Goal: Transaction & Acquisition: Subscribe to service/newsletter

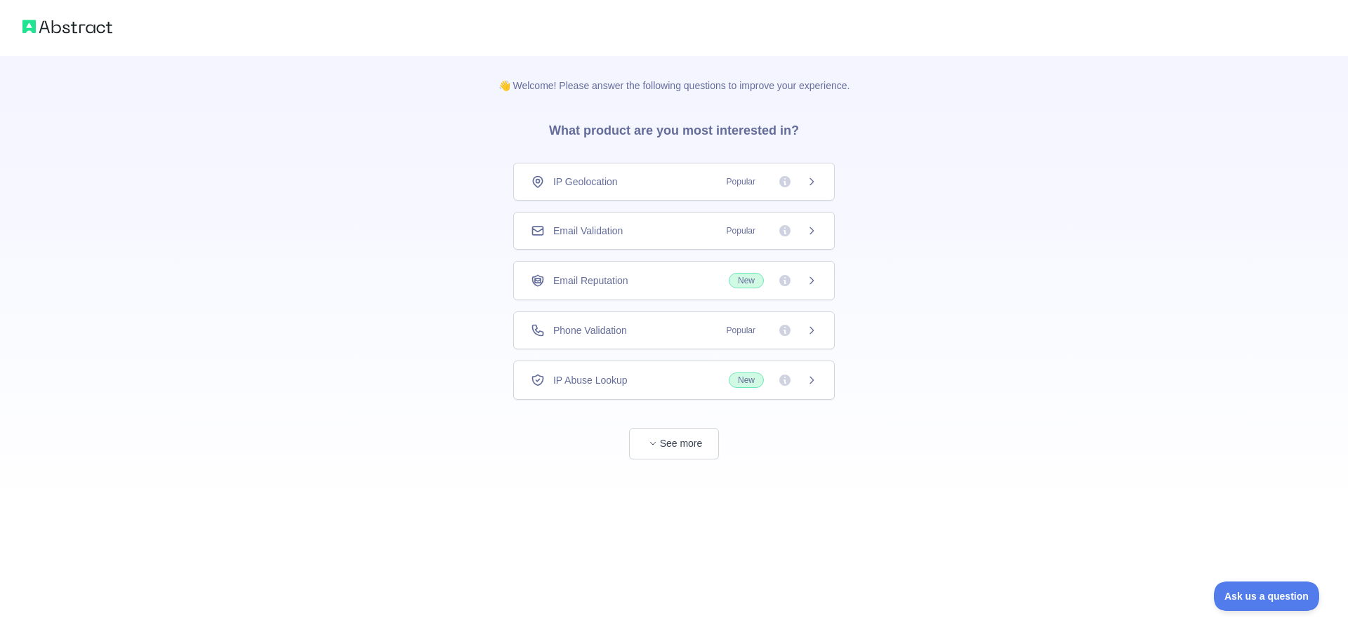
click at [634, 227] on div "Email Validation Popular" at bounding box center [674, 231] width 286 height 14
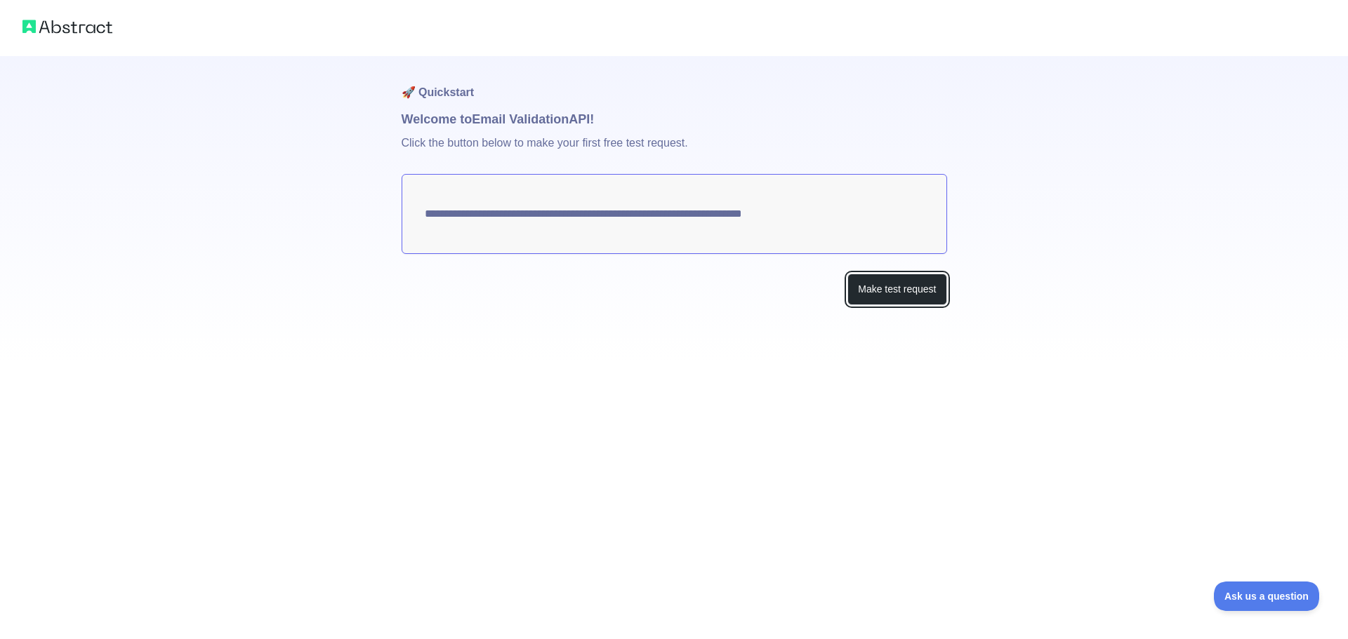
drag, startPoint x: 916, startPoint y: 293, endPoint x: 656, endPoint y: 336, distance: 263.9
click at [656, 336] on div "**********" at bounding box center [674, 208] width 545 height 305
click at [884, 292] on button "Make test request" at bounding box center [896, 290] width 99 height 32
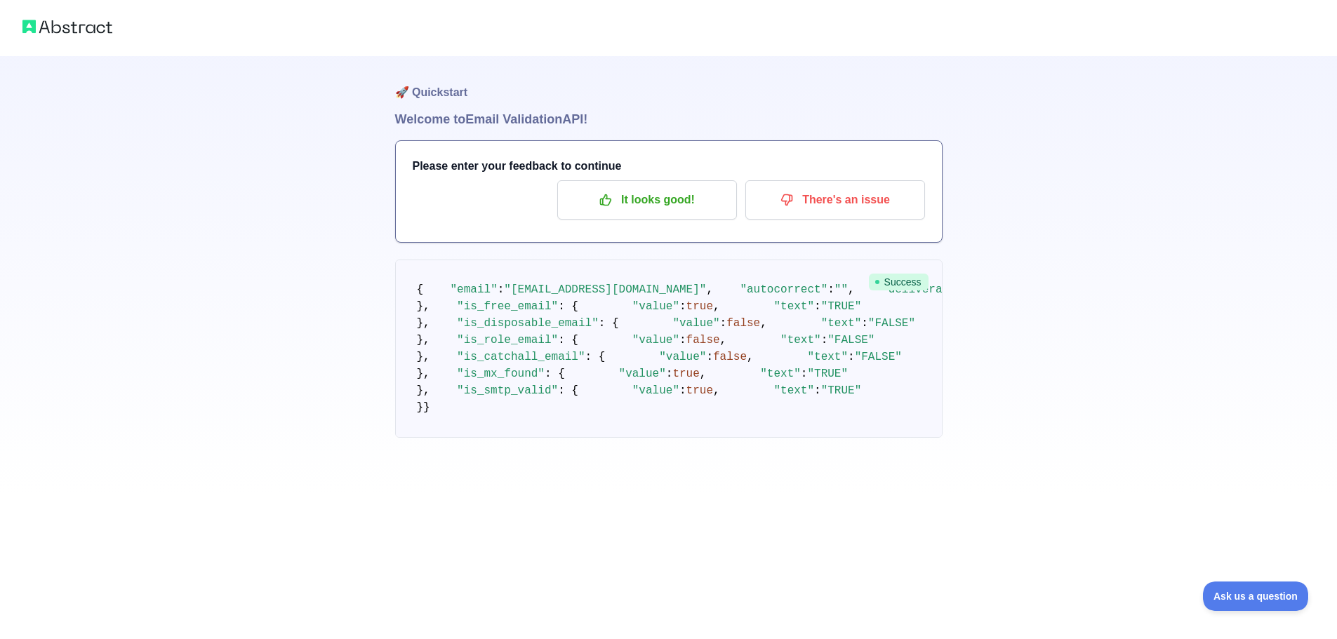
scroll to position [12, 0]
click at [1087, 180] on div "🚀 Quickstart Welcome to Email Validation API! Please enter your feedback to con…" at bounding box center [668, 247] width 1337 height 494
click at [1108, 164] on div "🚀 Quickstart Welcome to Email Validation API! Please enter your feedback to con…" at bounding box center [668, 247] width 1337 height 494
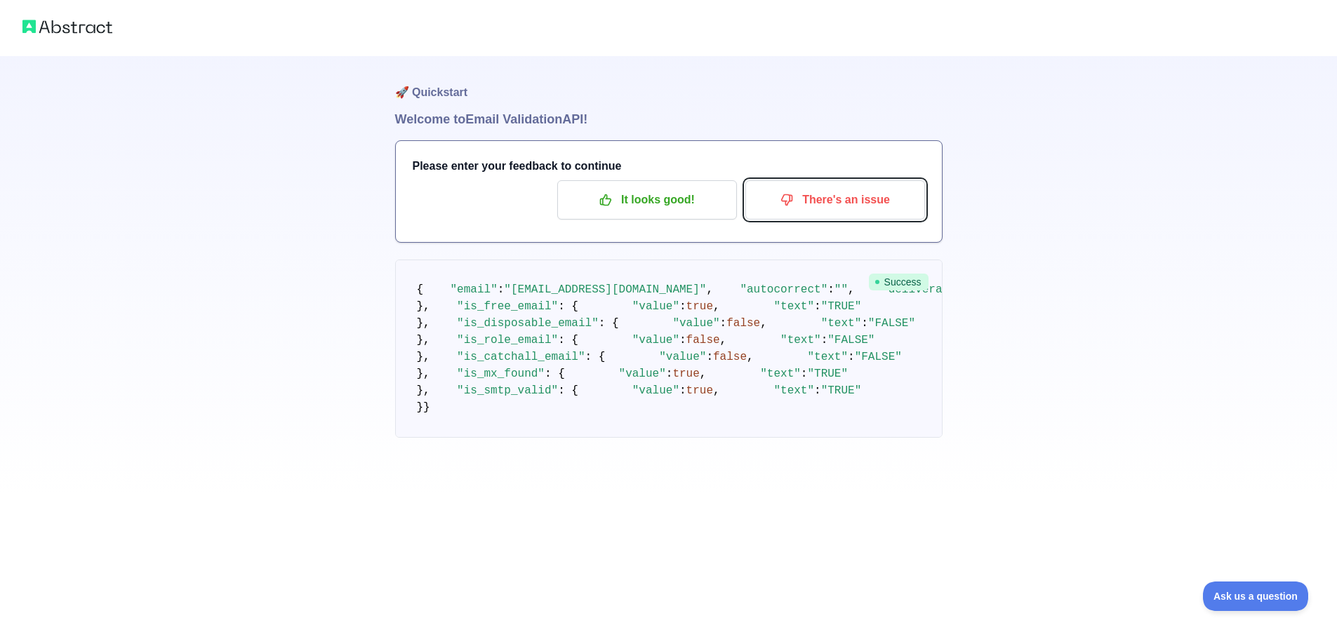
drag, startPoint x: 899, startPoint y: 195, endPoint x: 300, endPoint y: 121, distance: 603.3
click at [267, 136] on div "🚀 Quickstart Welcome to Email Validation API! Please enter your feedback to con…" at bounding box center [668, 247] width 1337 height 494
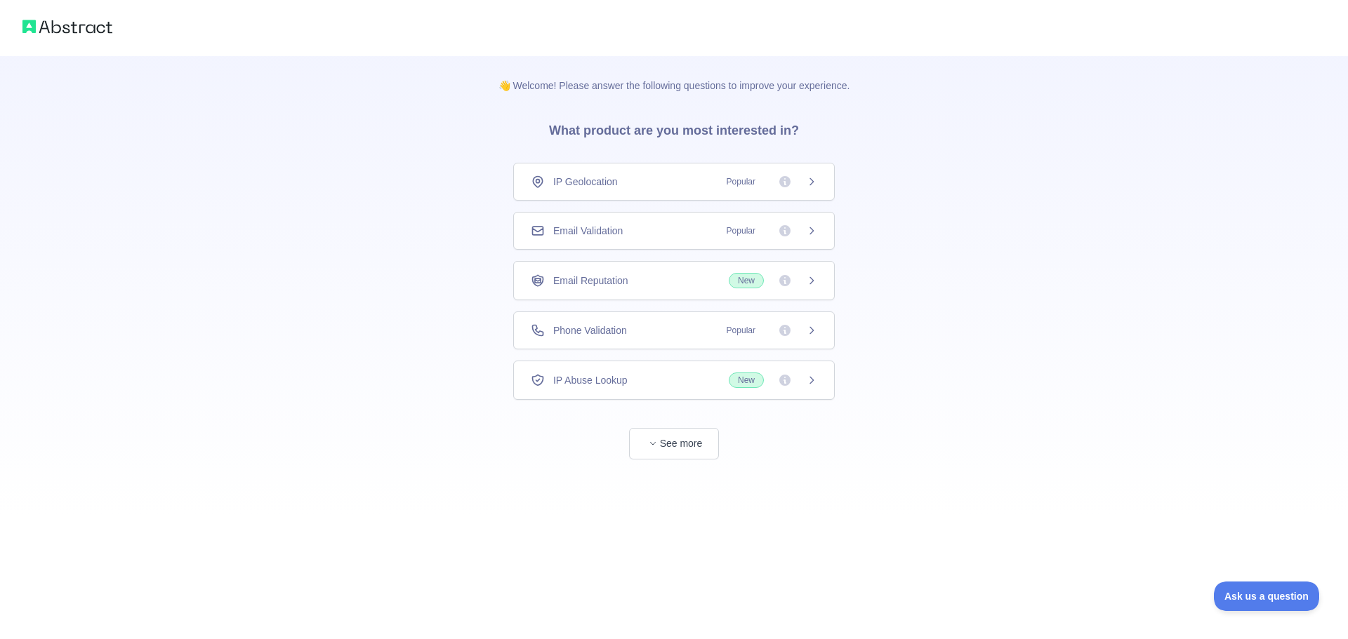
click at [658, 217] on div "Email Validation Popular" at bounding box center [673, 231] width 321 height 38
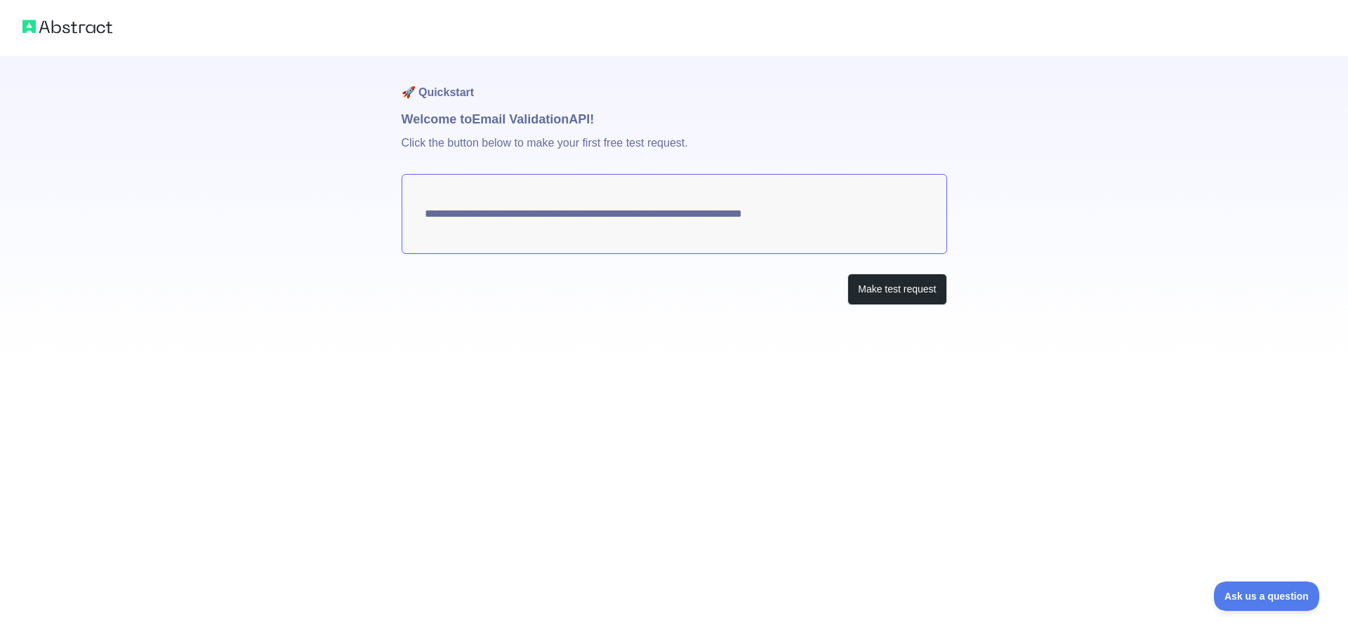
click at [673, 218] on textarea "**********" at bounding box center [674, 214] width 545 height 80
click at [881, 280] on button "Make test request" at bounding box center [896, 290] width 99 height 32
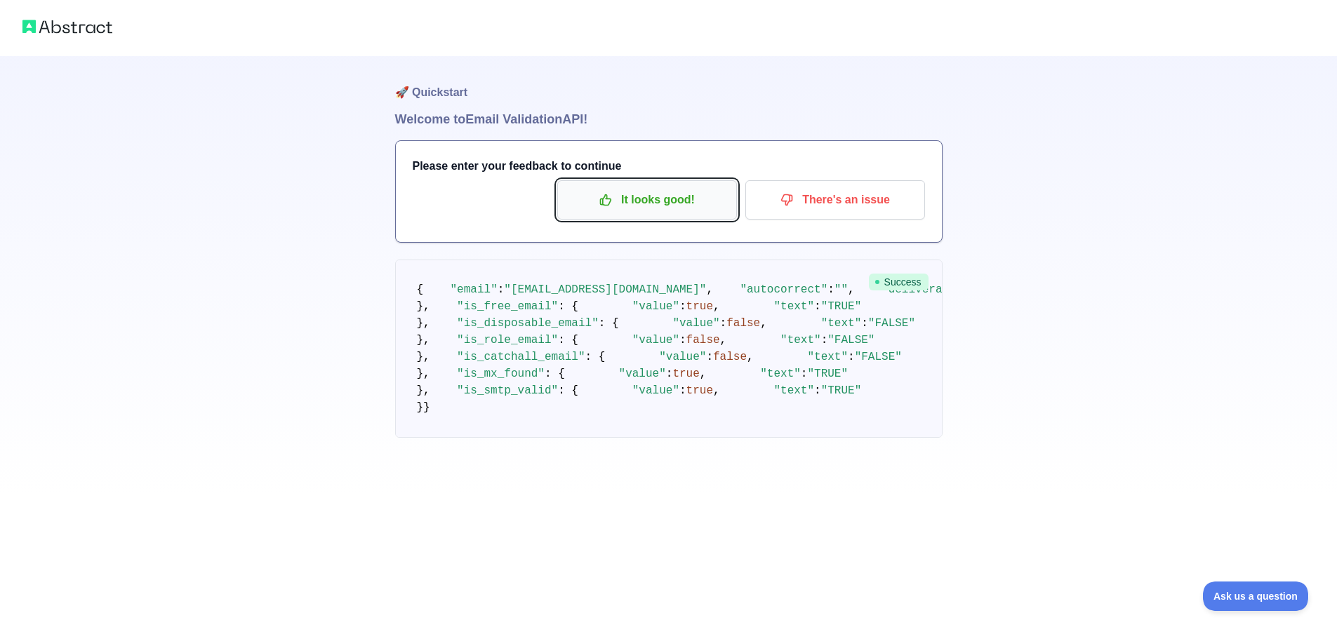
click at [658, 207] on p "It looks good!" at bounding box center [647, 200] width 159 height 24
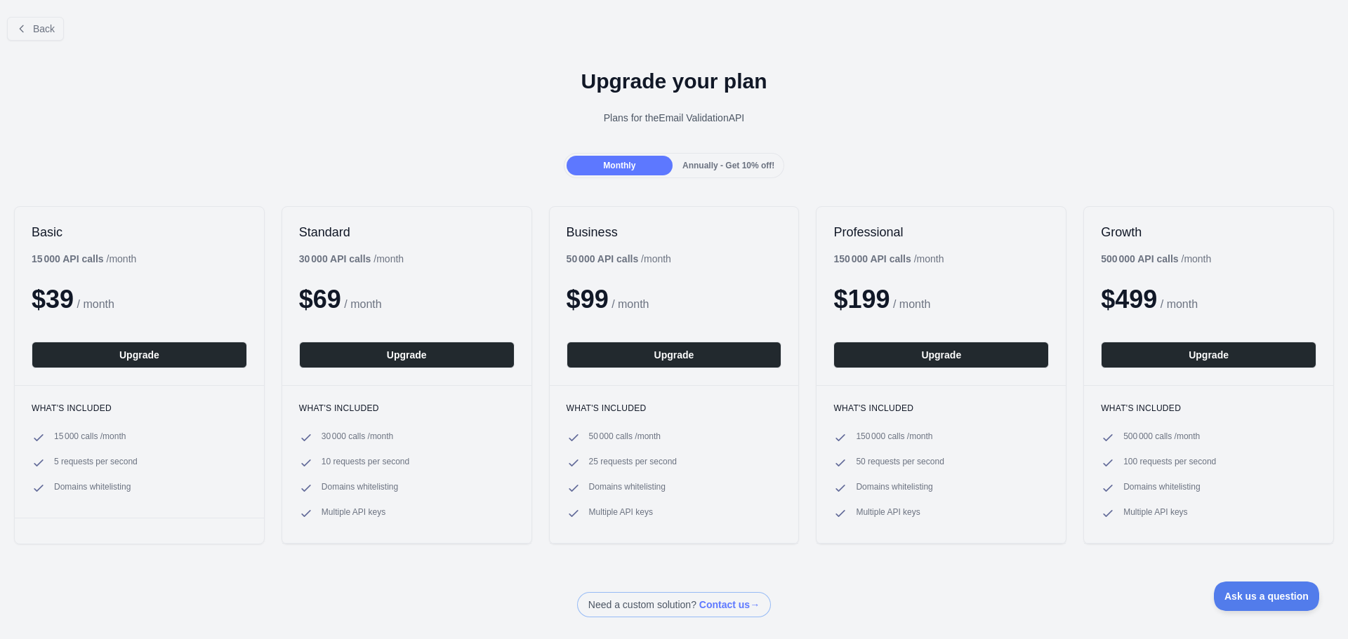
click at [738, 166] on span "Annually - Get 10% off!" at bounding box center [728, 166] width 92 height 10
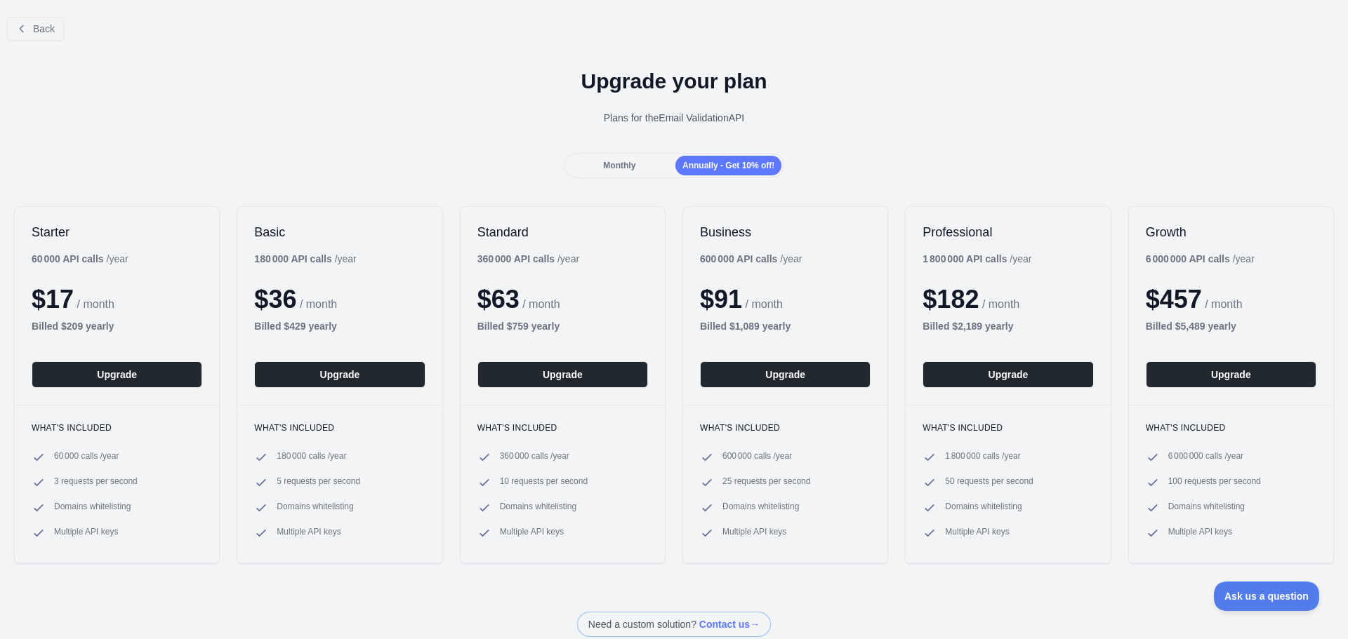
click at [644, 166] on div "Monthly" at bounding box center [619, 166] width 106 height 20
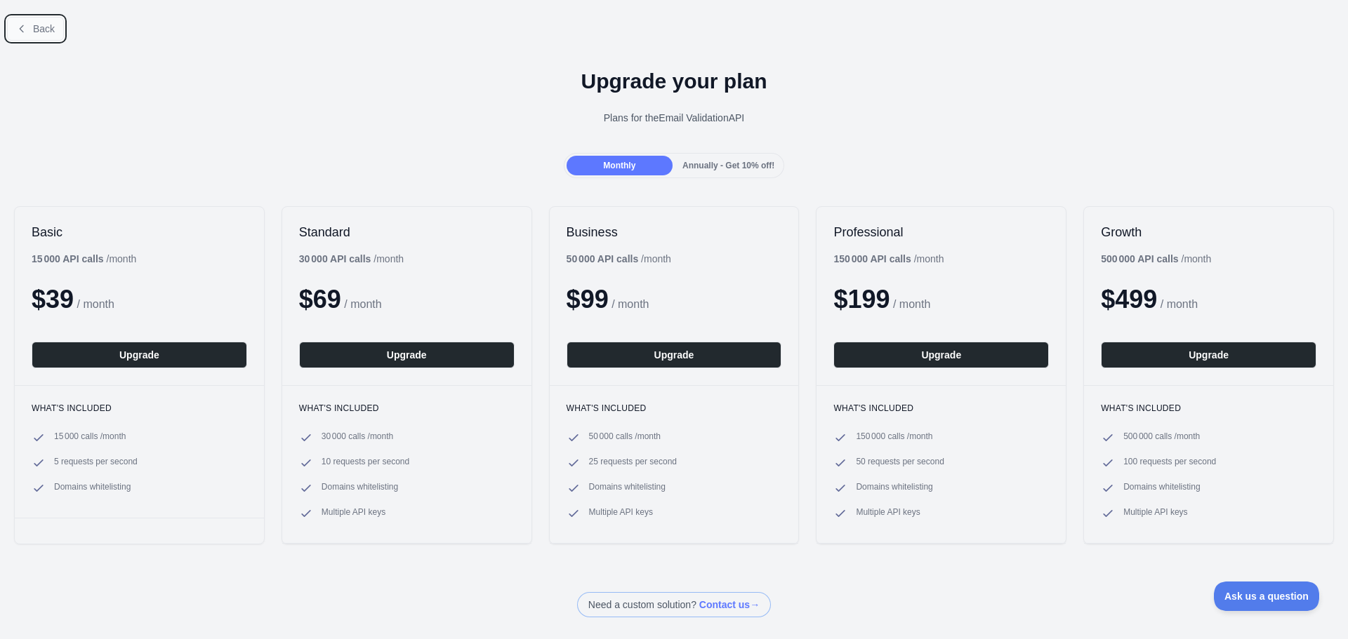
click at [46, 25] on span "Back" at bounding box center [44, 28] width 22 height 11
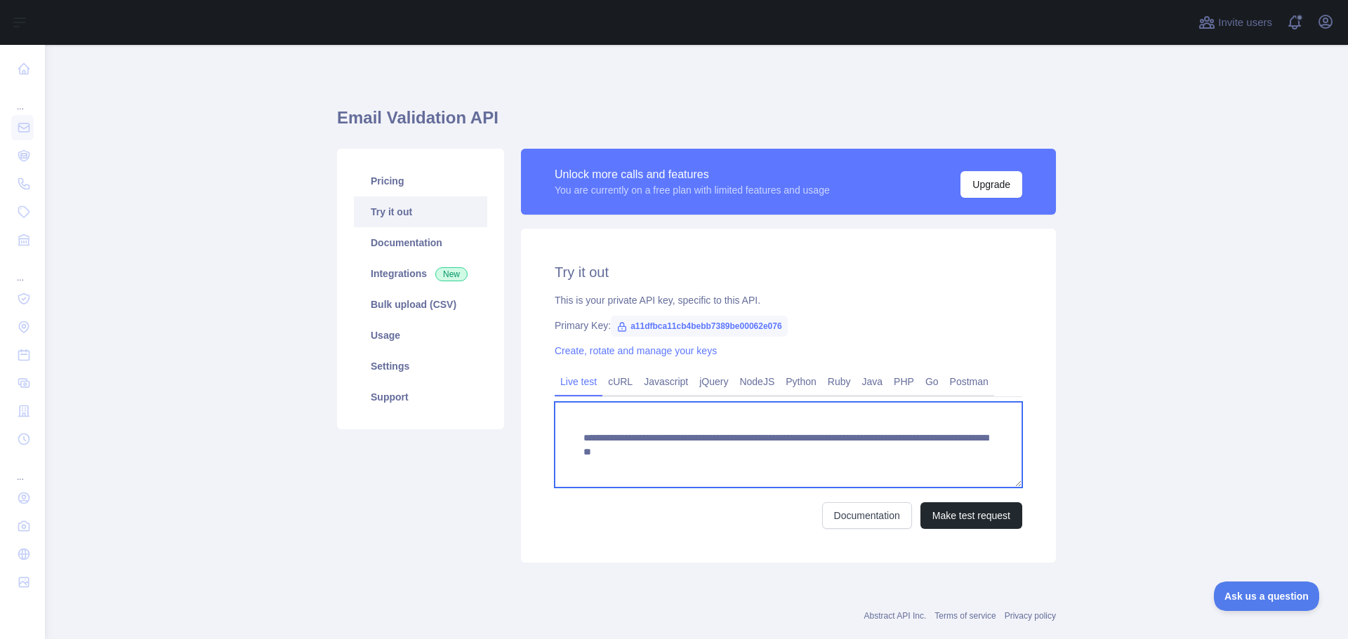
click at [742, 452] on textarea "**********" at bounding box center [788, 445] width 467 height 86
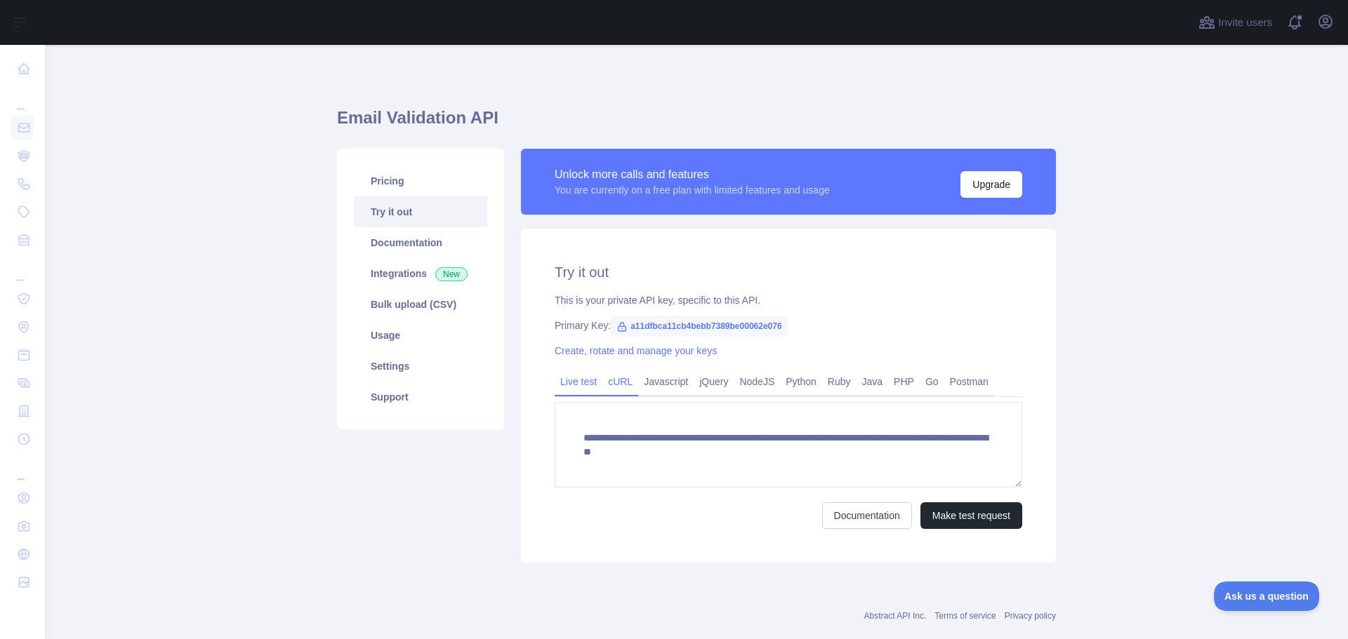
click at [616, 376] on link "cURL" at bounding box center [620, 382] width 36 height 22
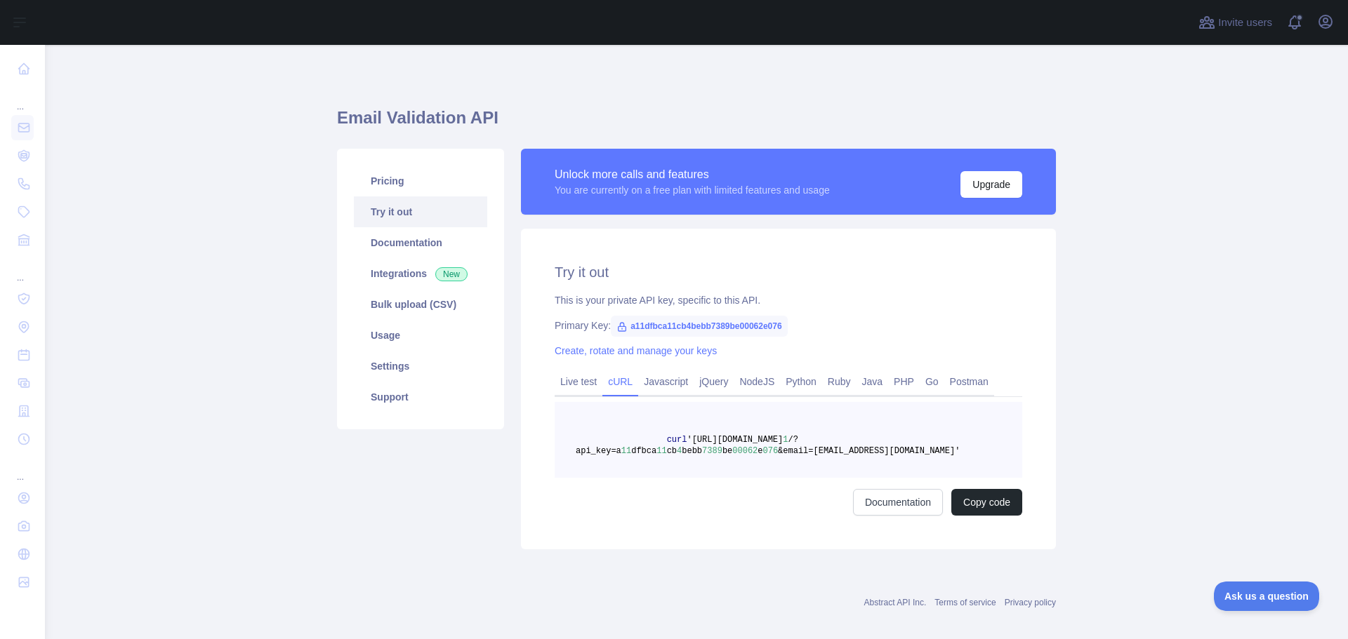
click at [616, 376] on link "cURL" at bounding box center [620, 382] width 36 height 22
click at [908, 427] on pre "curl '[URL][DOMAIN_NAME] 1 /?api_key=a 11 dfbca 11 cb 4 bebb 7389 be 00062 e 07…" at bounding box center [788, 440] width 467 height 76
click at [398, 356] on link "Settings" at bounding box center [420, 366] width 133 height 31
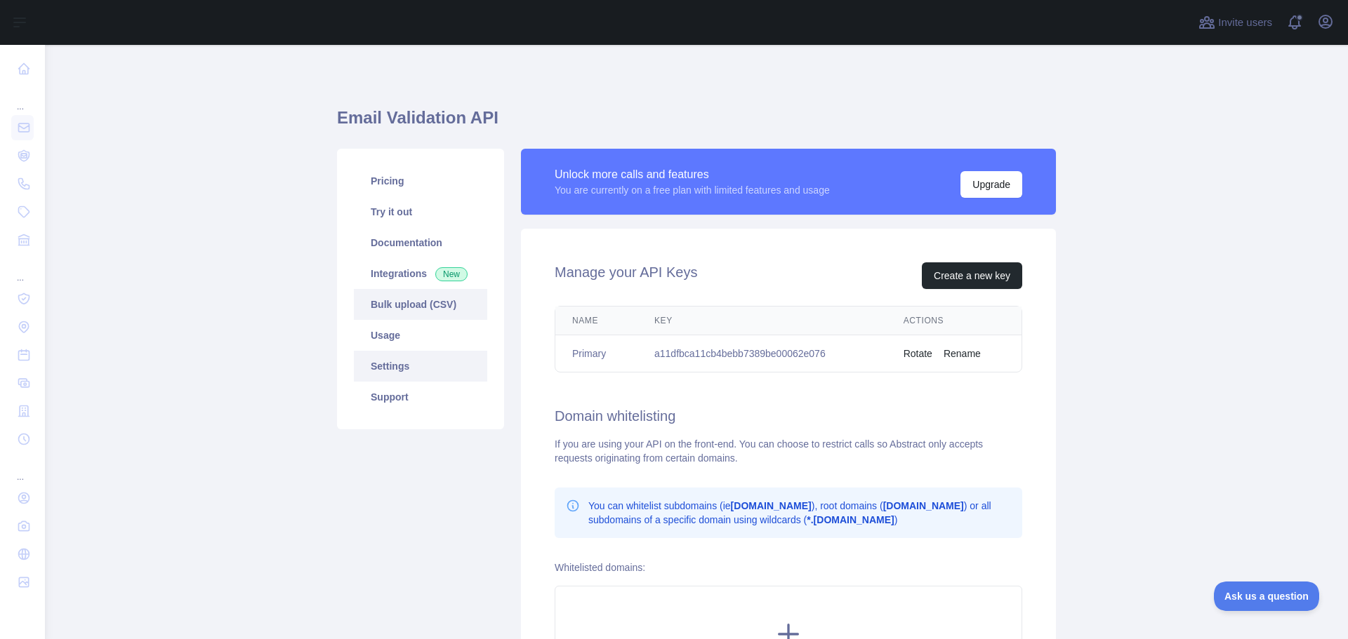
click at [388, 306] on link "Bulk upload (CSV)" at bounding box center [420, 304] width 133 height 31
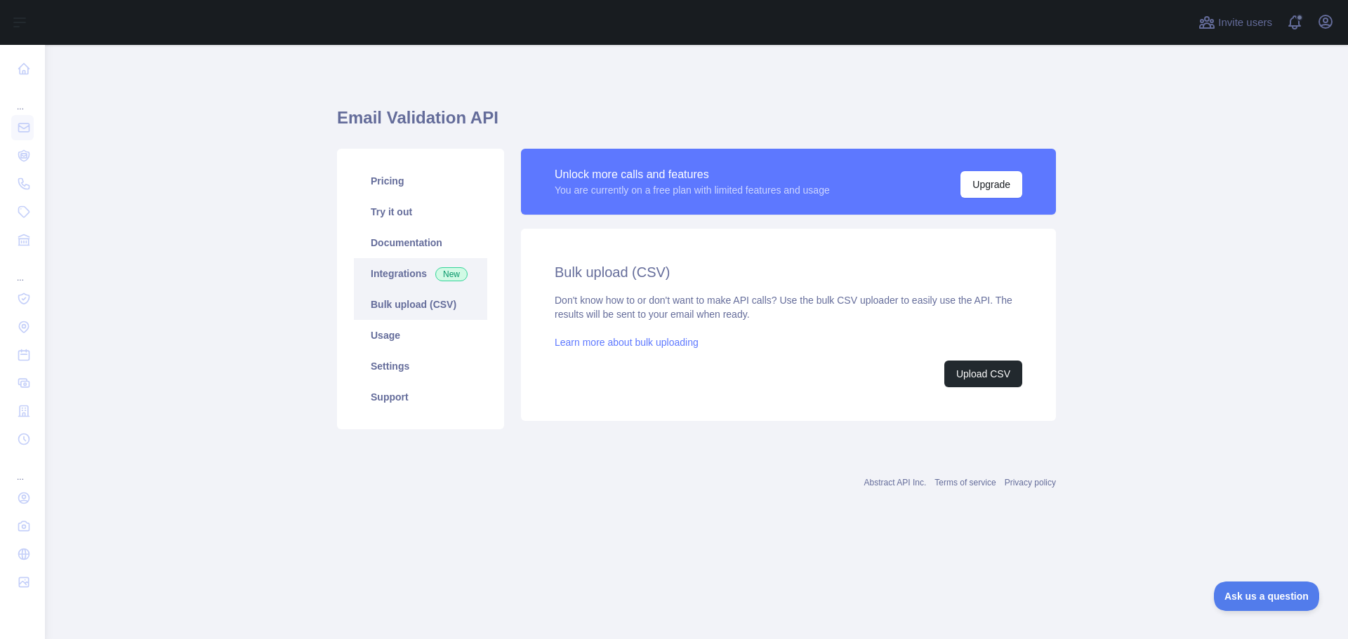
click at [394, 268] on link "Integrations New" at bounding box center [420, 273] width 133 height 31
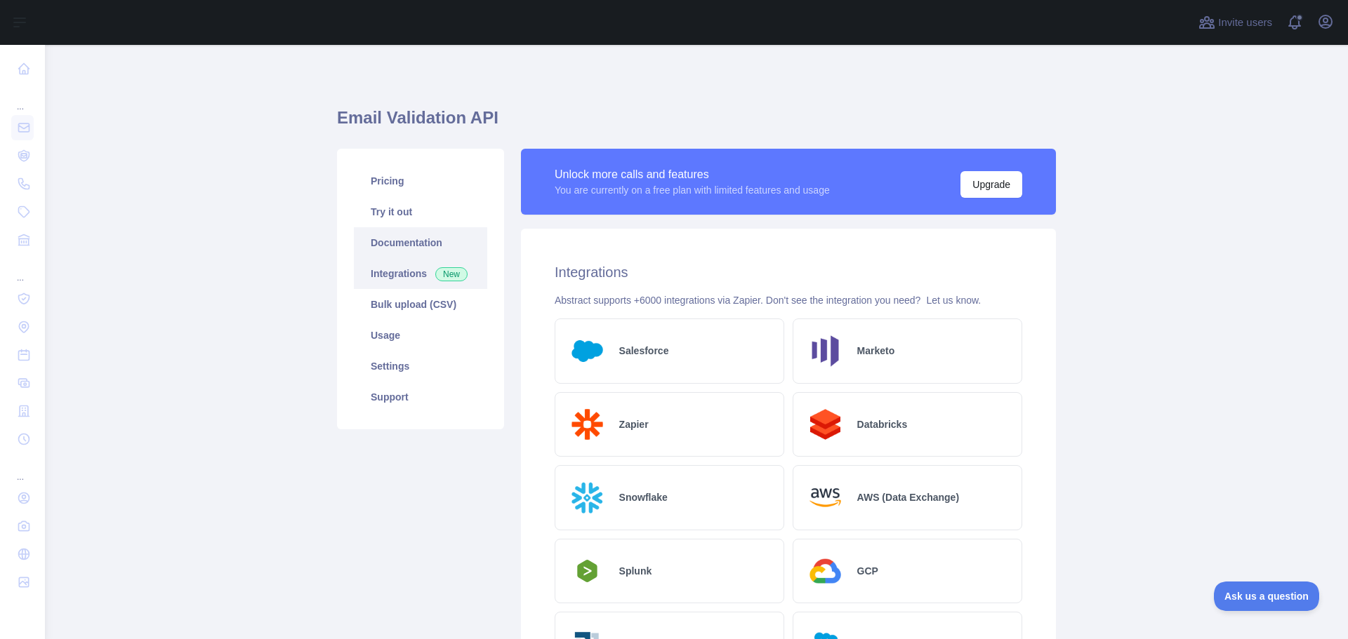
click at [399, 249] on link "Documentation" at bounding box center [420, 242] width 133 height 31
click at [390, 214] on link "Try it out" at bounding box center [420, 212] width 133 height 31
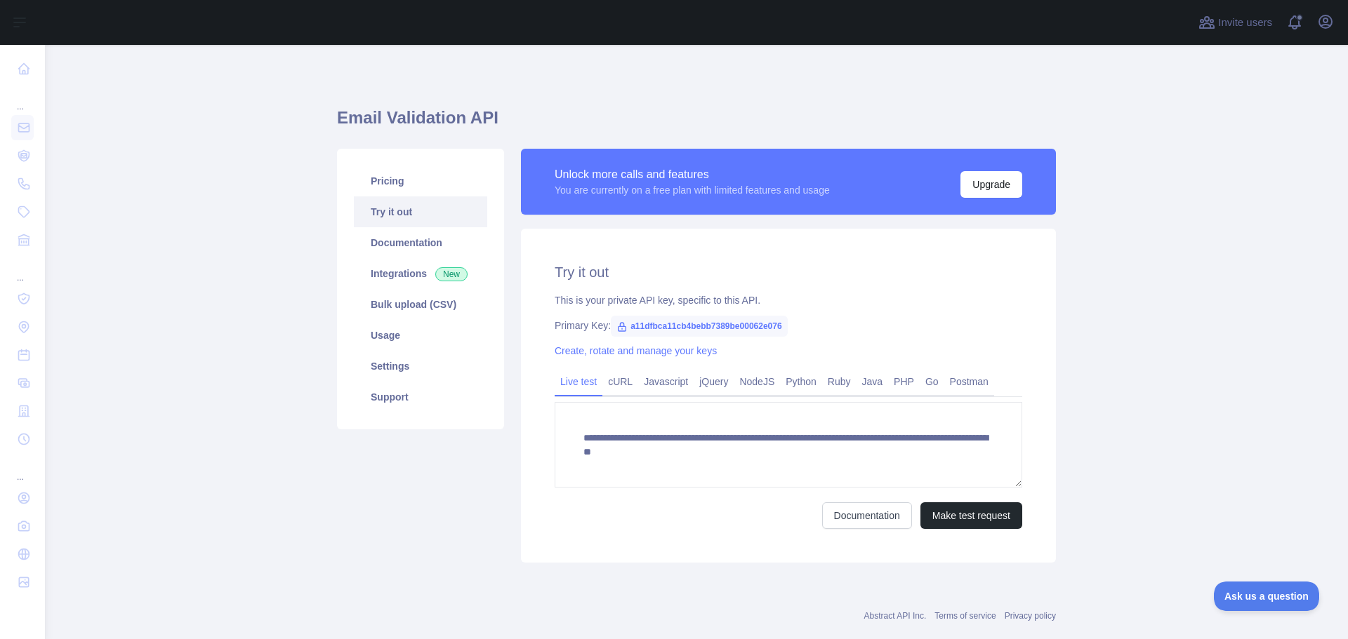
click at [622, 349] on link "Create, rotate and manage your keys" at bounding box center [636, 350] width 162 height 11
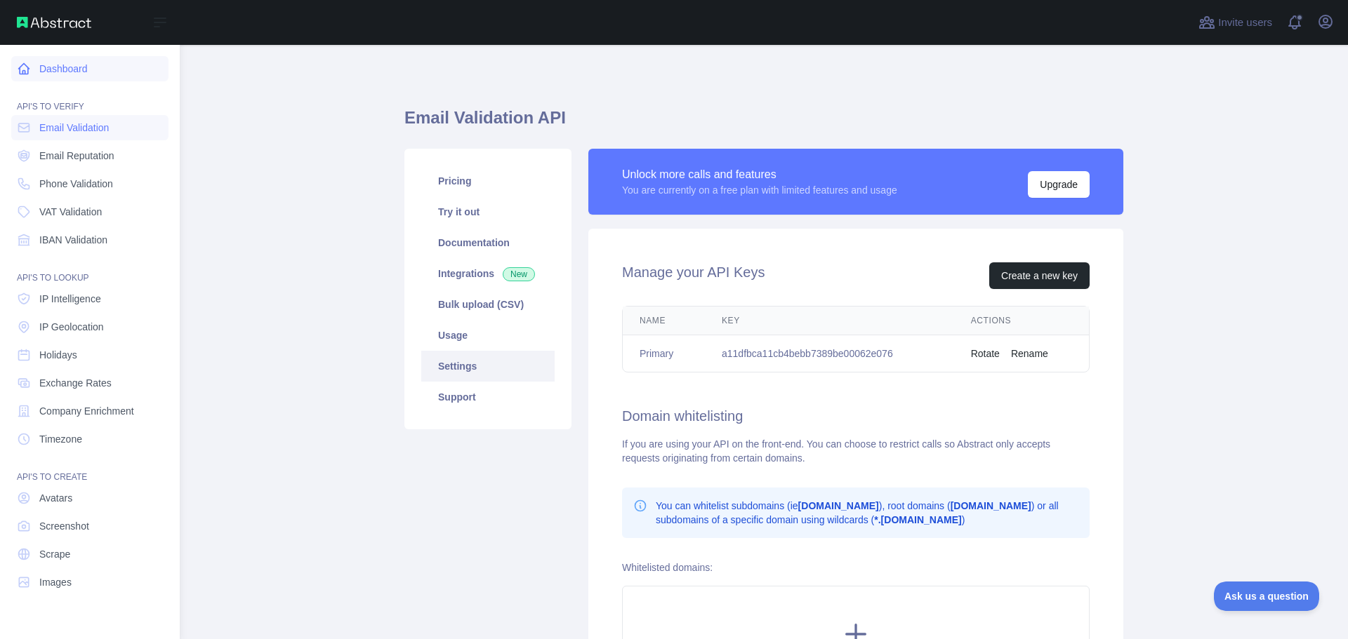
click at [69, 78] on link "Dashboard" at bounding box center [89, 68] width 157 height 25
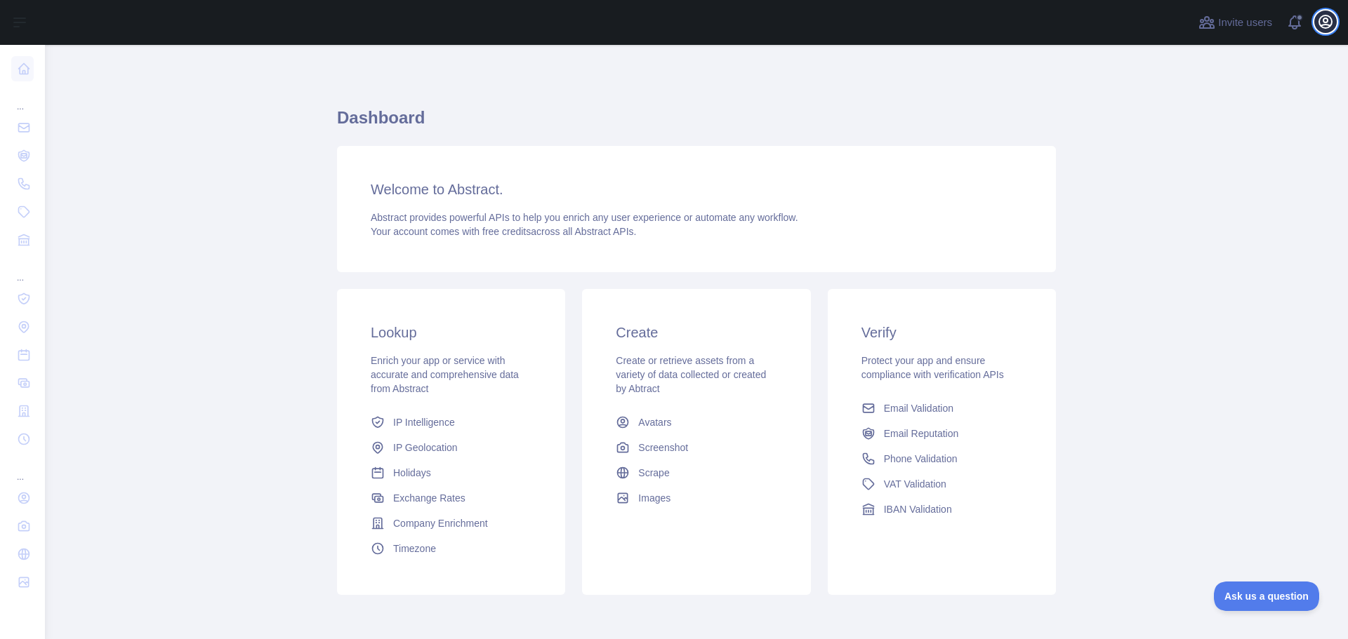
click at [1324, 23] on icon "button" at bounding box center [1325, 21] width 17 height 17
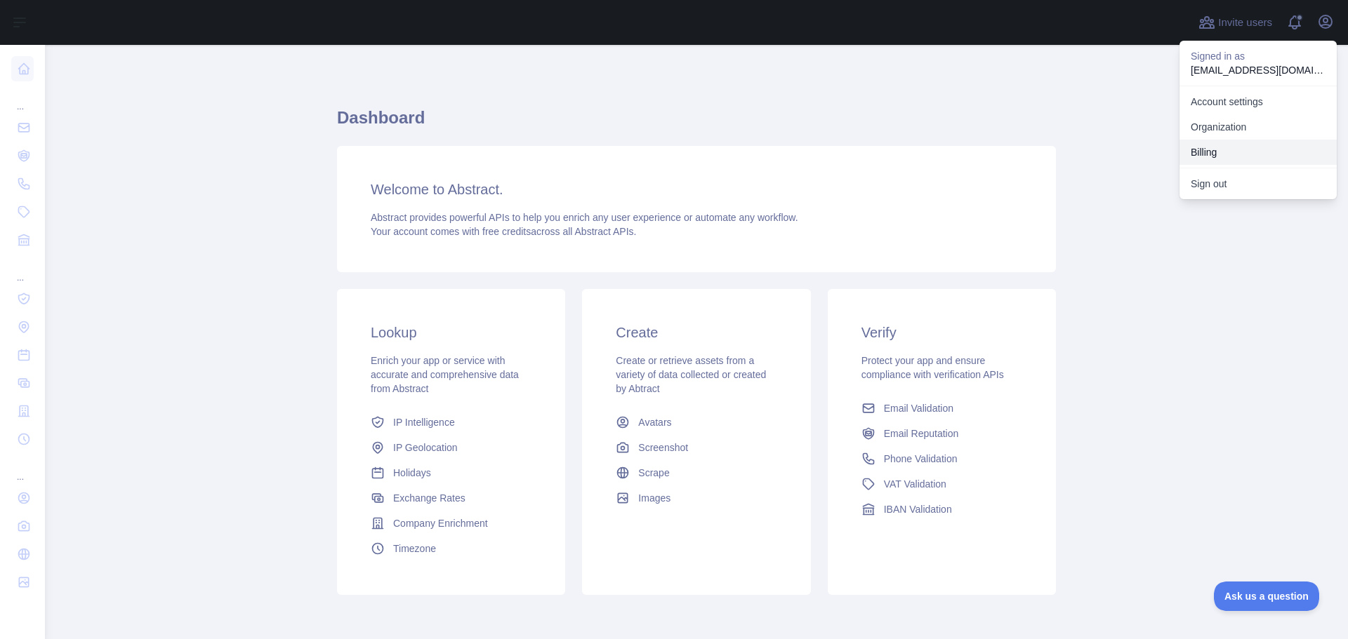
click at [1249, 155] on button "Billing" at bounding box center [1257, 152] width 157 height 25
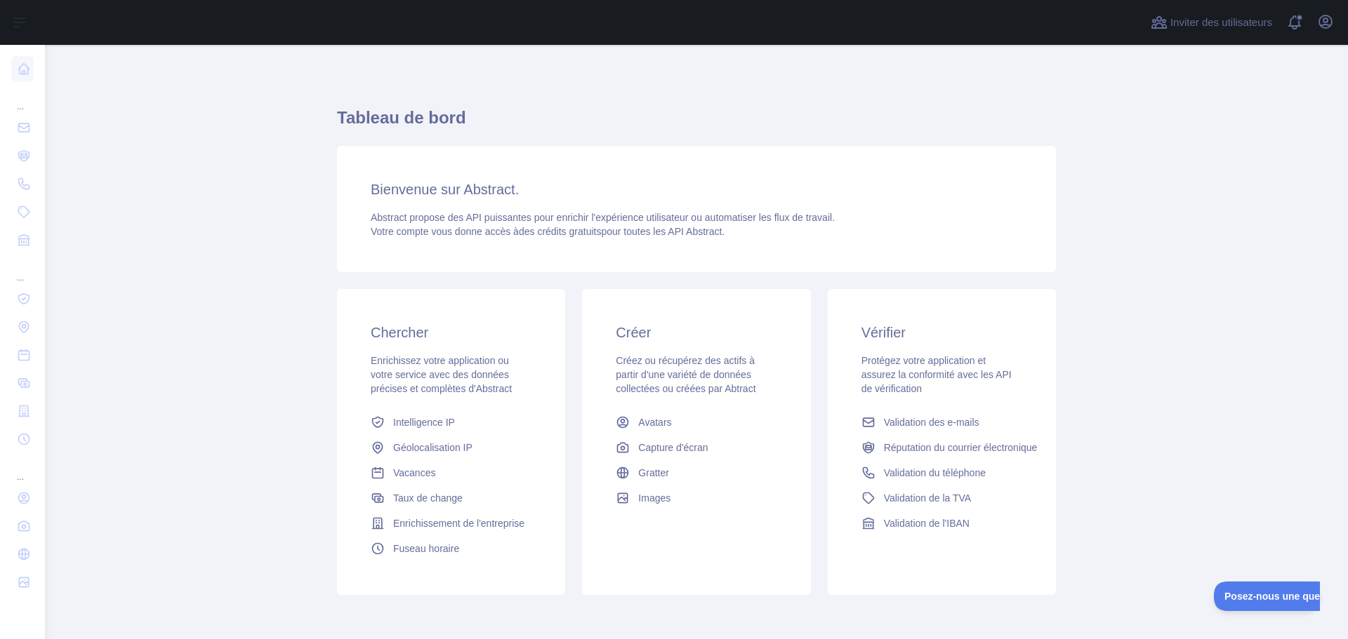
click at [664, 212] on font "Abstract propose des API puissantes pour enrichir l'expérience utilisateur ou a…" at bounding box center [603, 217] width 464 height 11
drag, startPoint x: 806, startPoint y: 207, endPoint x: 982, endPoint y: 233, distance: 178.1
click at [944, 229] on div "Bienvenue sur Abstract. Abstract propose des API puissantes pour enrichir l'exp…" at bounding box center [696, 209] width 719 height 126
click at [990, 234] on div "Abstract propose des API puissantes pour enrichir l'expérience utilisateur ou a…" at bounding box center [696, 225] width 651 height 28
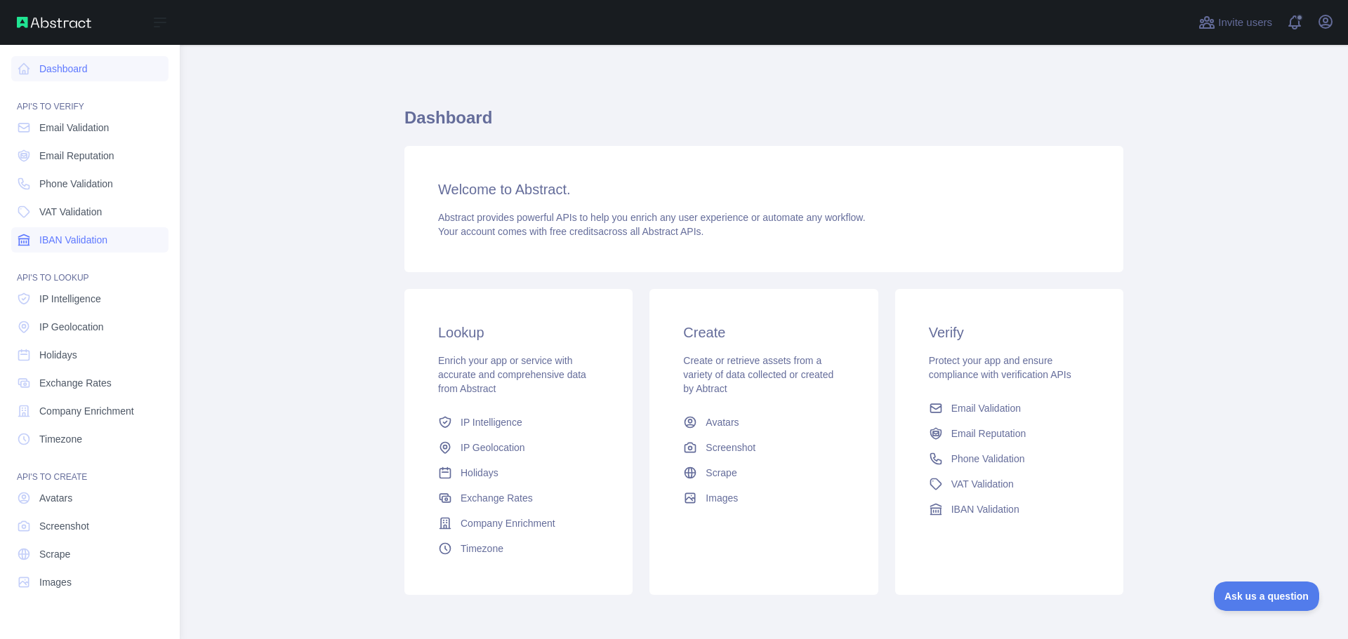
click at [60, 239] on span "IBAN Validation" at bounding box center [73, 240] width 68 height 14
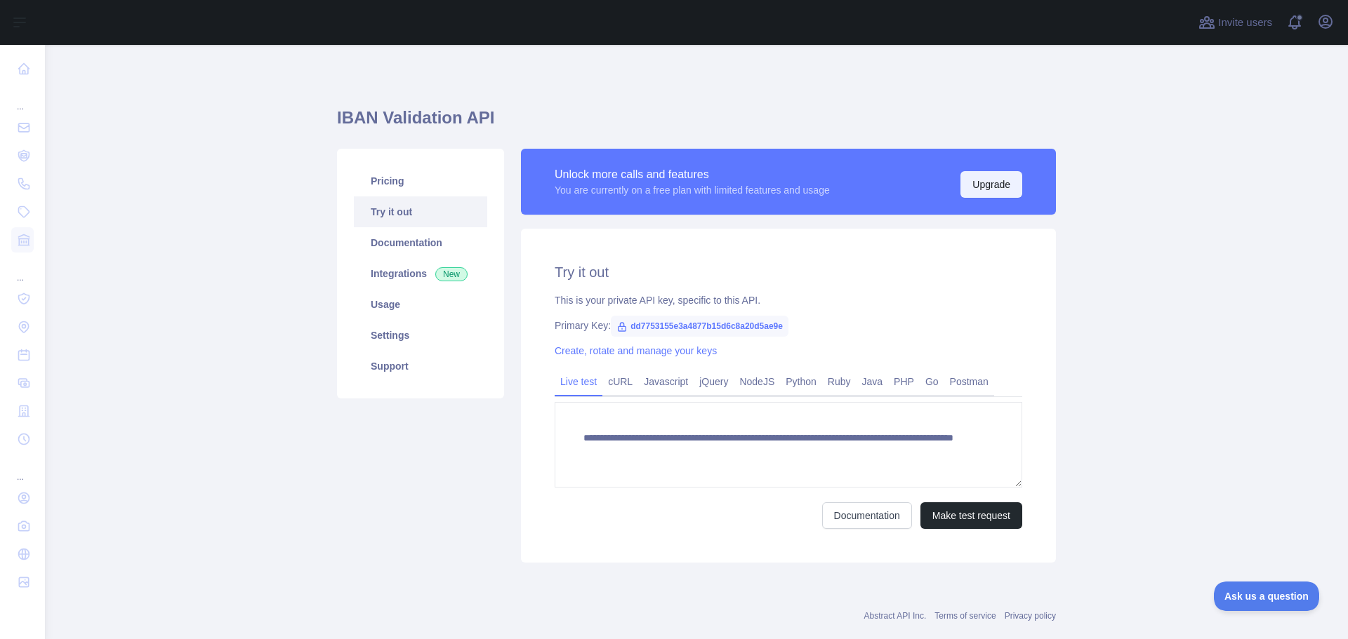
click at [985, 190] on button "Upgrade" at bounding box center [991, 184] width 62 height 27
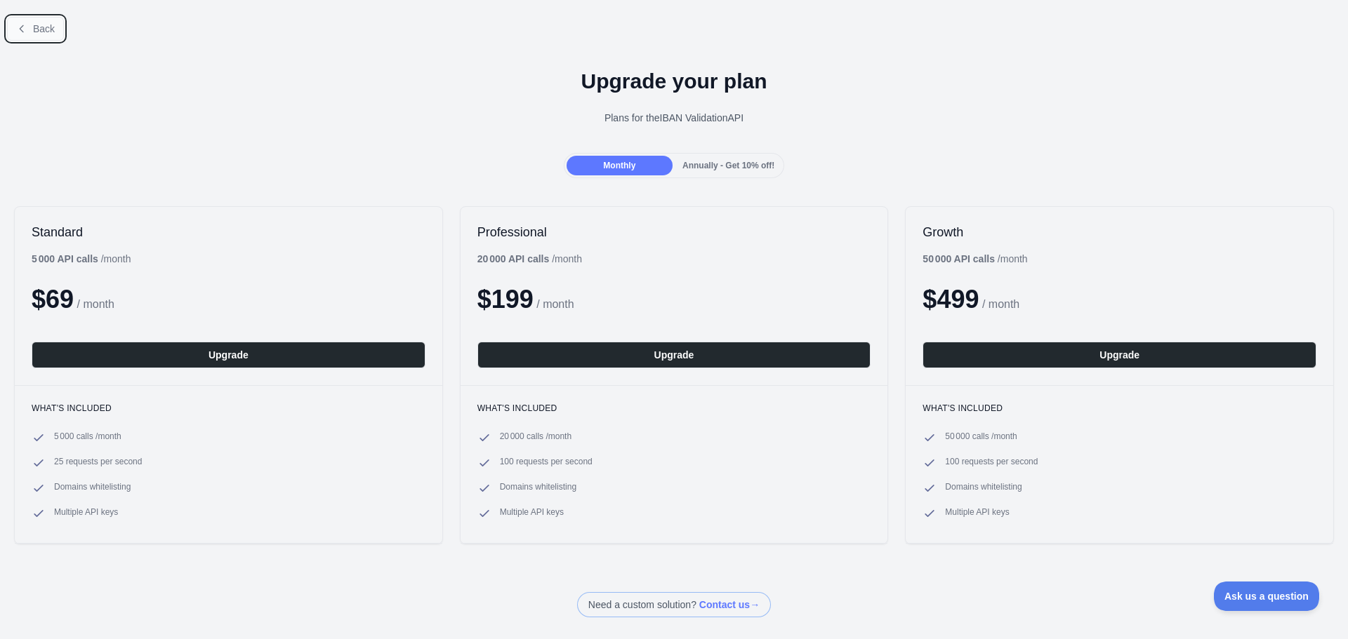
click at [51, 28] on span "Back" at bounding box center [44, 28] width 22 height 11
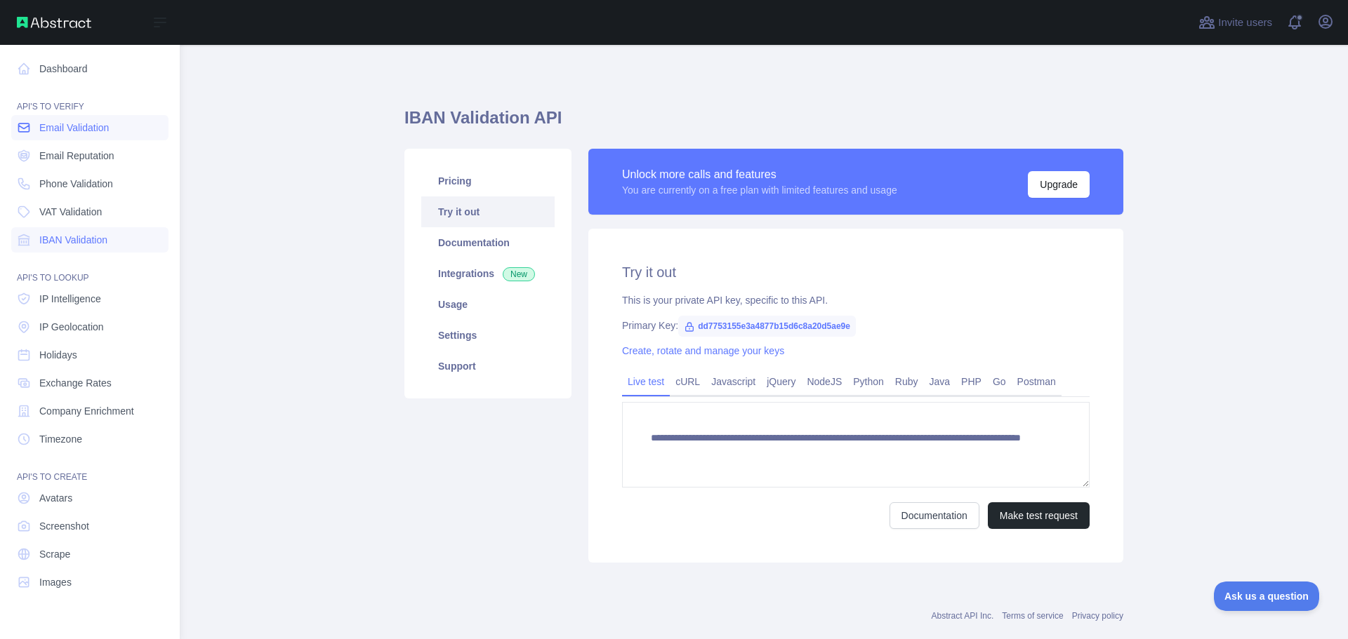
click at [58, 128] on span "Email Validation" at bounding box center [73, 128] width 69 height 14
click at [105, 124] on span "Email Validation" at bounding box center [73, 128] width 69 height 14
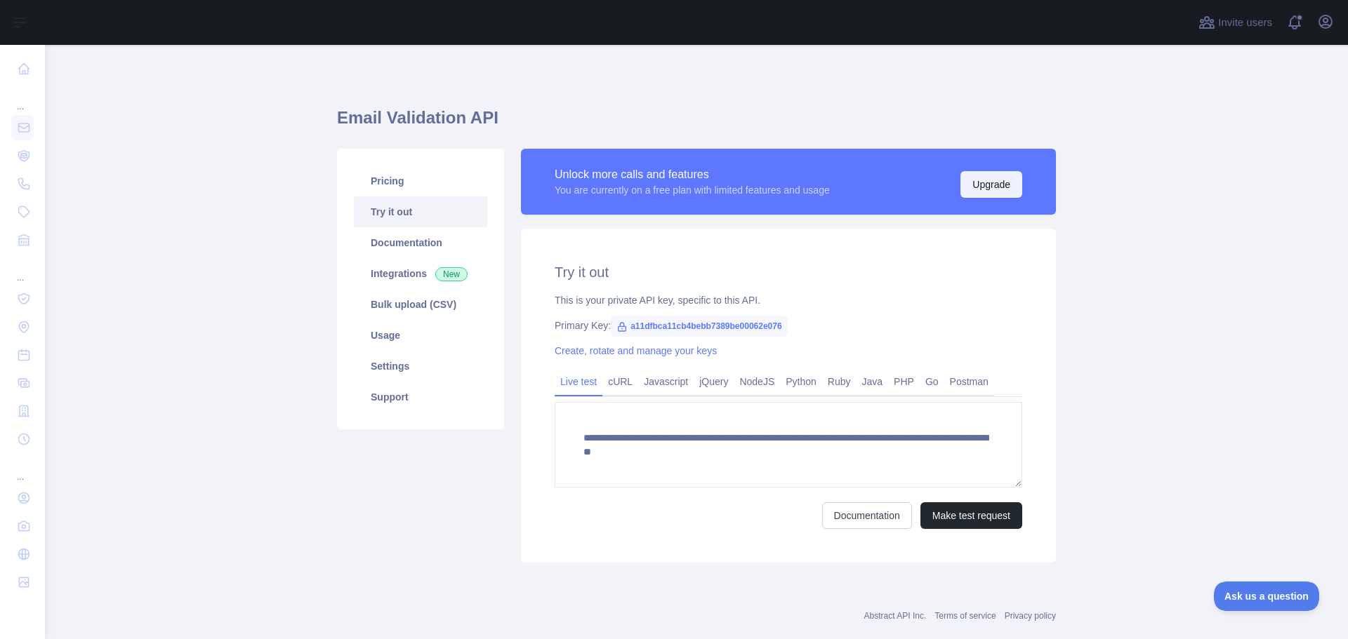
click at [968, 180] on button "Upgrade" at bounding box center [991, 184] width 62 height 27
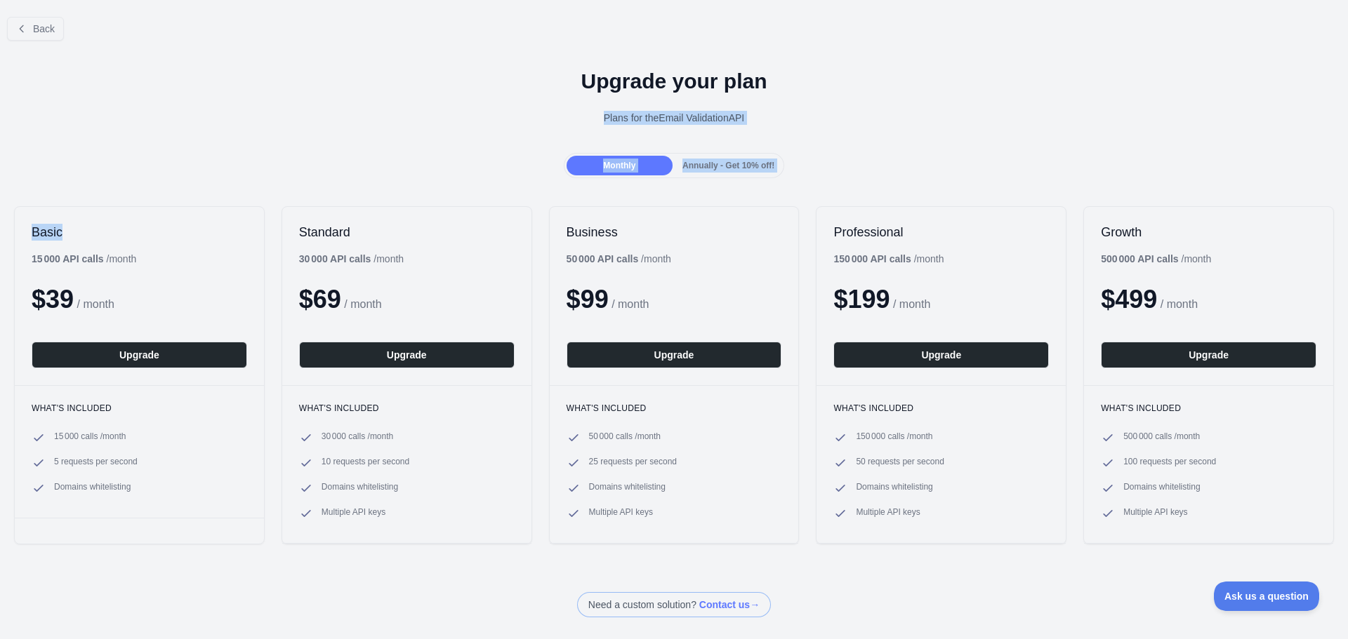
drag, startPoint x: 244, startPoint y: 168, endPoint x: 255, endPoint y: 125, distance: 44.3
click at [255, 129] on div "Back Upgrade your plan Plans for the Email Validation API Monthly Annually - Ge…" at bounding box center [674, 312] width 1348 height 612
click at [255, 125] on div "Upgrade your plan Plans for the Email Validation API" at bounding box center [674, 102] width 1348 height 101
